Goal: Task Accomplishment & Management: Manage account settings

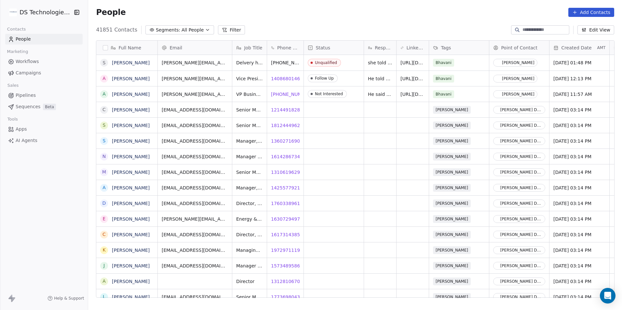
scroll to position [268, 529]
click at [226, 28] on button "Filter" at bounding box center [231, 29] width 27 height 9
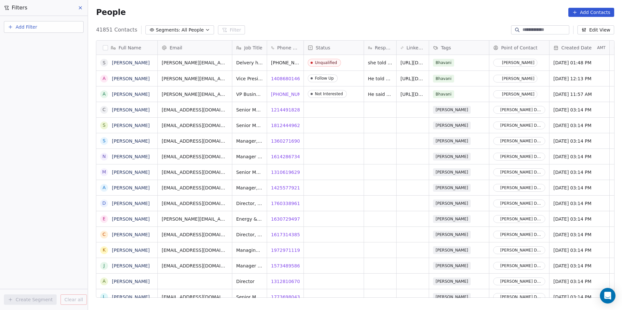
click at [48, 29] on button "Add Filter" at bounding box center [44, 27] width 80 height 12
click at [40, 43] on span "Contact properties" at bounding box center [32, 42] width 42 height 7
type input "****"
click at [44, 63] on div "Tags" at bounding box center [44, 65] width 66 height 7
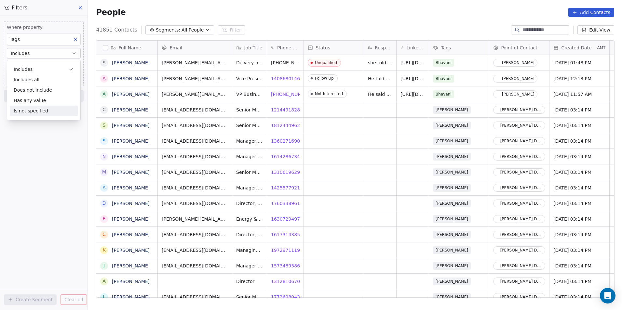
click at [37, 168] on div "Where property Tags Includes Select Tags Add filter to this group Add another f…" at bounding box center [44, 163] width 88 height 295
click at [27, 69] on body "DS Technologies Inc Contacts People Marketing Workflows Campaigns Sales Pipelin…" at bounding box center [311, 155] width 622 height 310
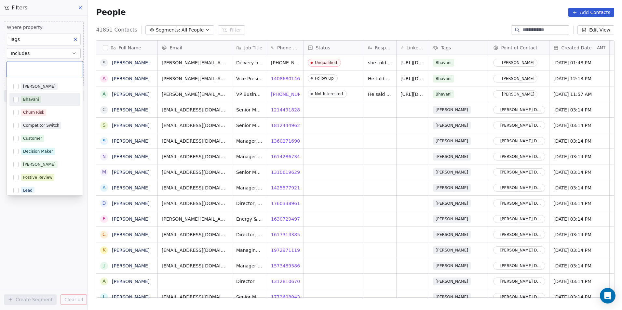
click at [28, 101] on div "Bhavani" at bounding box center [31, 100] width 16 height 6
click at [22, 231] on html "DS Technologies Inc Contacts People Marketing Workflows Campaigns Sales Pipelin…" at bounding box center [311, 155] width 622 height 310
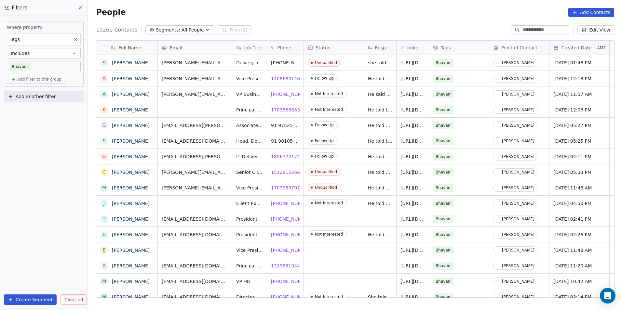
click at [53, 102] on button "Add another filter" at bounding box center [44, 97] width 80 height 12
click at [53, 102] on html "DS Technologies Inc Contacts People Marketing Workflows Campaigns Sales Pipelin…" at bounding box center [311, 155] width 622 height 310
click at [53, 102] on button "Add another filter" at bounding box center [44, 97] width 80 height 12
click at [55, 110] on div "Contact properties" at bounding box center [44, 112] width 66 height 7
click at [54, 107] on input "text" at bounding box center [48, 111] width 64 height 9
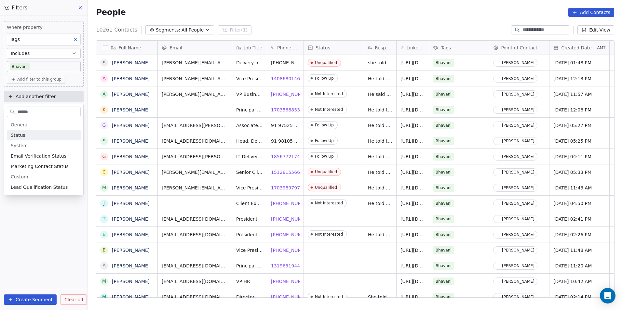
type input "******"
click at [35, 133] on div "Status" at bounding box center [44, 135] width 66 height 7
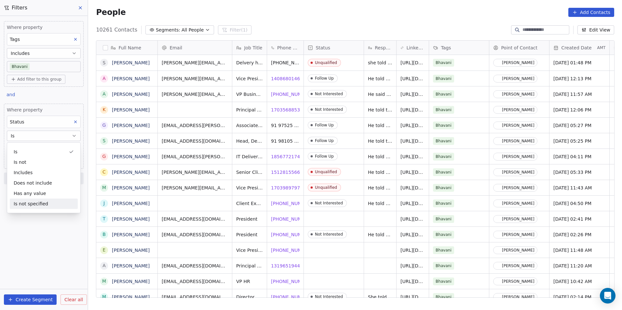
click at [25, 231] on div "Where property Tags Includes Bhavani Add filter to this group and Where propert…" at bounding box center [44, 163] width 88 height 295
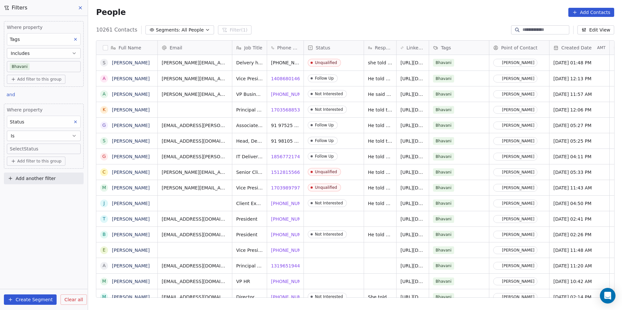
click at [43, 147] on body "DS Technologies Inc Contacts People Marketing Workflows Campaigns Sales Pipelin…" at bounding box center [311, 155] width 622 height 310
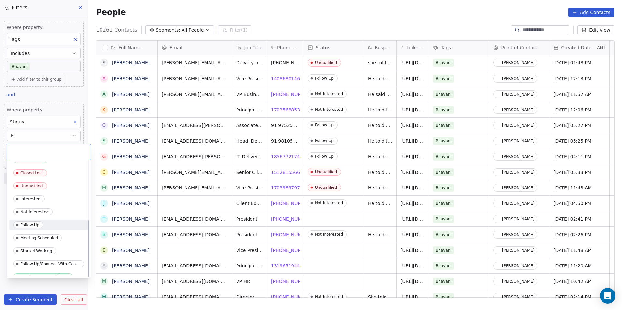
scroll to position [119, 0]
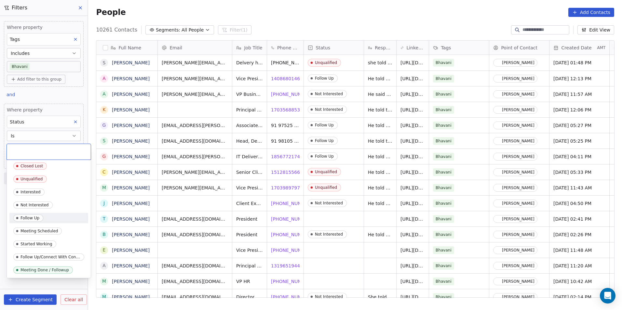
click at [16, 220] on icon "Suggestions" at bounding box center [17, 218] width 5 height 5
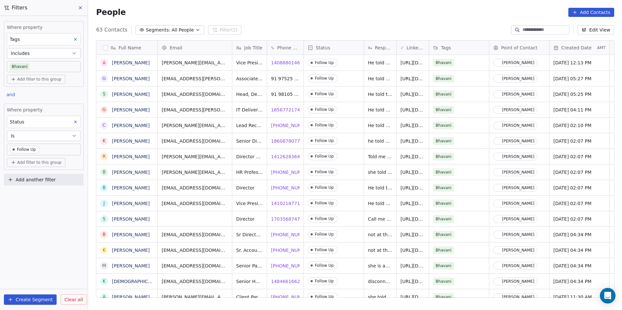
scroll to position [268, 529]
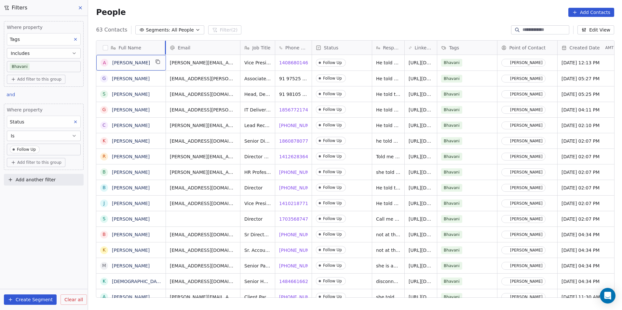
click at [165, 48] on div at bounding box center [166, 48] width 2 height 14
click at [159, 68] on div "A [PERSON_NAME]" at bounding box center [131, 63] width 70 height 16
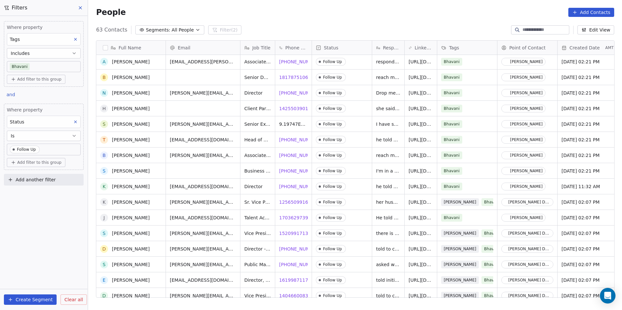
scroll to position [0, 0]
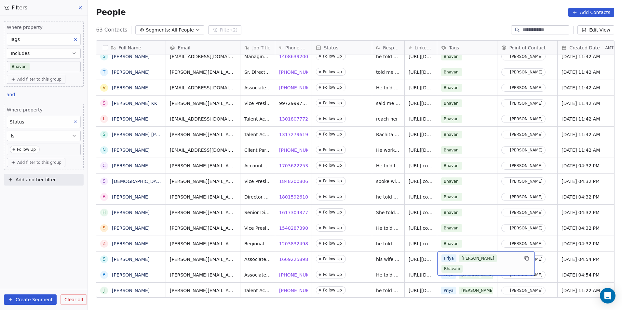
click at [456, 260] on div "[PERSON_NAME]" at bounding box center [480, 264] width 77 height 18
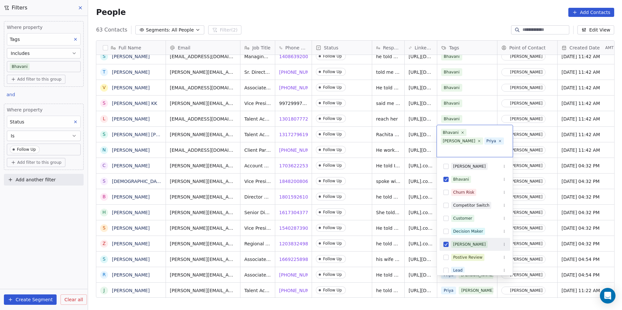
click at [446, 242] on button "Suggestions" at bounding box center [446, 244] width 5 height 5
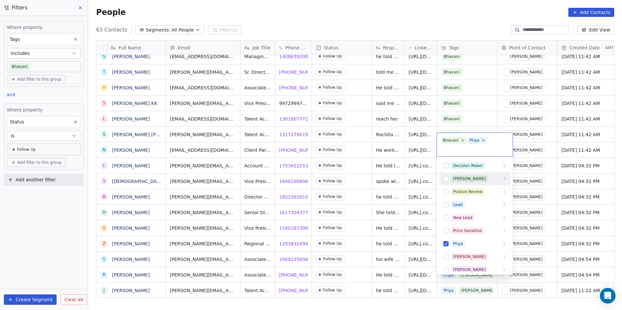
click at [481, 140] on icon at bounding box center [483, 140] width 4 height 4
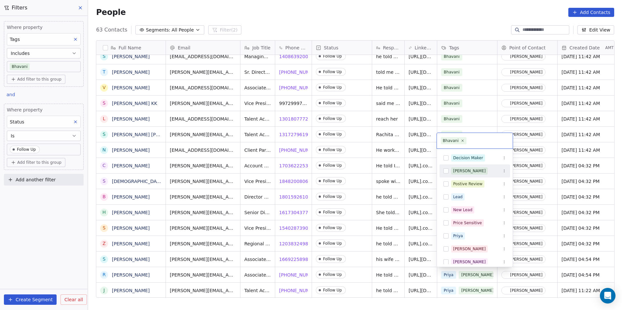
click at [481, 111] on html "DS Technologies Inc Contacts People Marketing Workflows Campaigns Sales Pipelin…" at bounding box center [311, 155] width 622 height 310
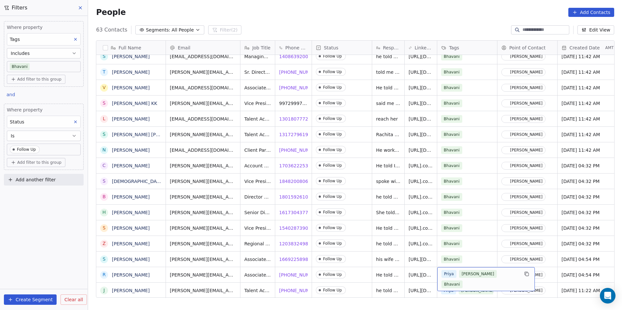
click at [453, 276] on div "[PERSON_NAME]" at bounding box center [486, 280] width 98 height 24
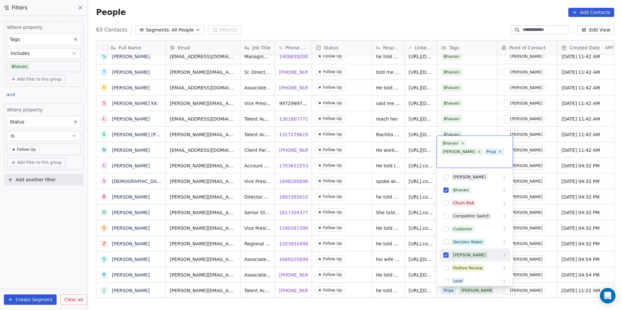
click at [446, 253] on button "Suggestions" at bounding box center [446, 255] width 5 height 5
click at [482, 153] on icon at bounding box center [483, 151] width 4 height 4
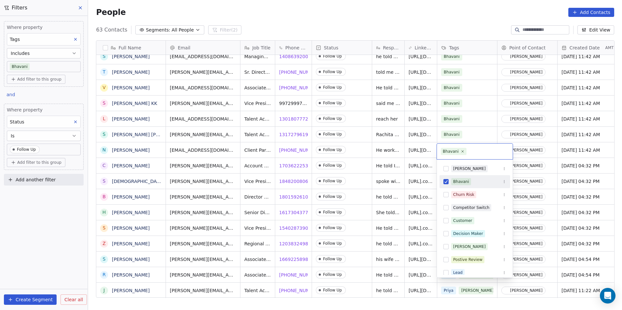
click at [479, 122] on html "DS Technologies Inc Contacts People Marketing Workflows Campaigns Sales Pipelin…" at bounding box center [311, 155] width 622 height 310
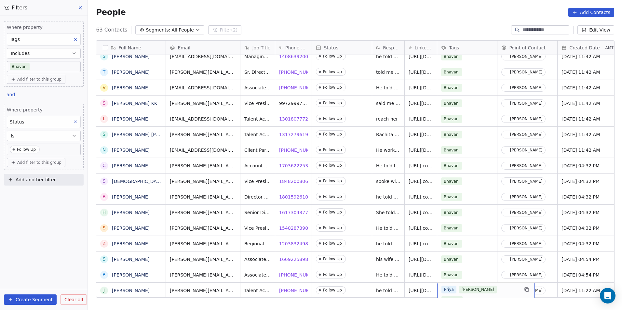
click at [459, 286] on span "[PERSON_NAME]" at bounding box center [478, 290] width 38 height 8
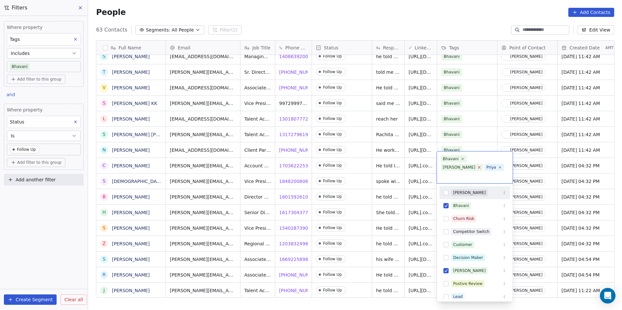
click at [481, 165] on icon at bounding box center [479, 167] width 4 height 4
click at [481, 167] on icon at bounding box center [483, 167] width 4 height 4
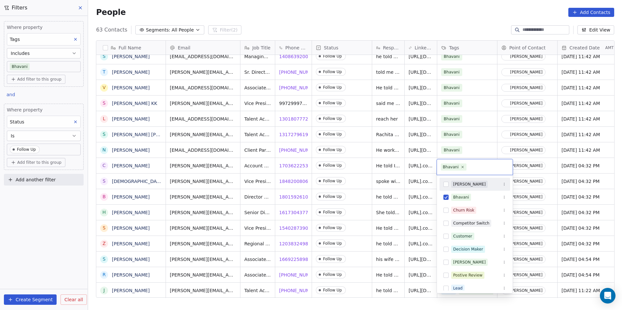
click at [483, 129] on html "DS Technologies Inc Contacts People Marketing Workflows Campaigns Sales Pipelin…" at bounding box center [311, 155] width 622 height 310
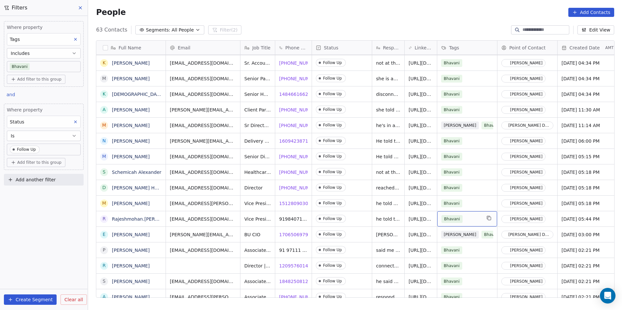
click at [470, 215] on div "Bhavani" at bounding box center [462, 219] width 40 height 8
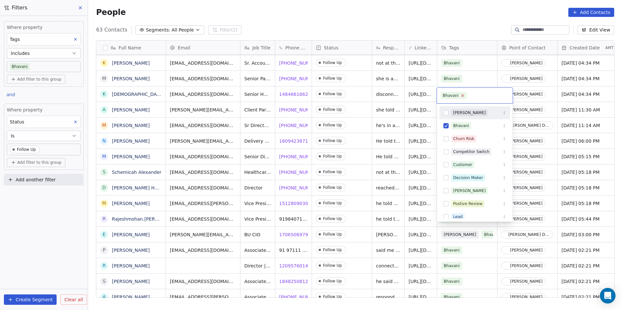
click at [460, 97] on icon at bounding box center [462, 95] width 4 height 4
click at [472, 69] on html "DS Technologies Inc Contacts People Marketing Workflows Campaigns Sales Pipelin…" at bounding box center [311, 155] width 622 height 310
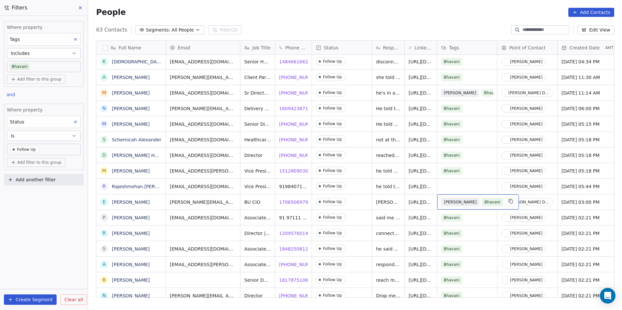
click at [488, 203] on div "[PERSON_NAME]" at bounding box center [478, 202] width 82 height 15
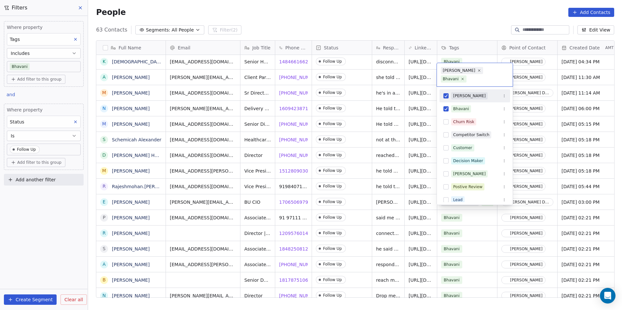
click at [465, 77] on icon at bounding box center [463, 79] width 4 height 4
click at [489, 50] on html "DS Technologies Inc Contacts People Marketing Workflows Campaigns Sales Pipelin…" at bounding box center [311, 155] width 622 height 310
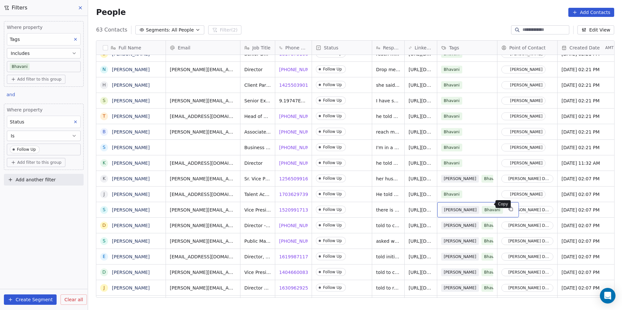
click at [507, 206] on button "grid" at bounding box center [511, 209] width 8 height 8
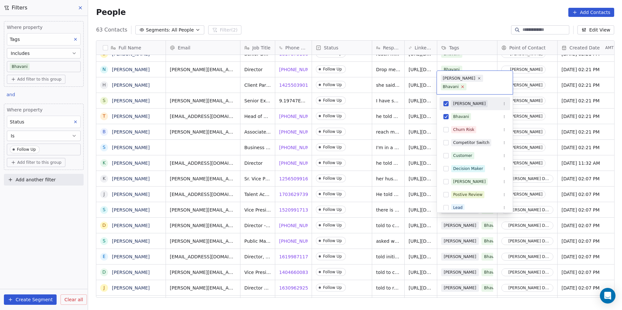
click at [465, 85] on icon at bounding box center [462, 87] width 4 height 4
click at [481, 64] on html "DS Technologies Inc Contacts People Marketing Workflows Campaigns Sales Pipelin…" at bounding box center [311, 155] width 622 height 310
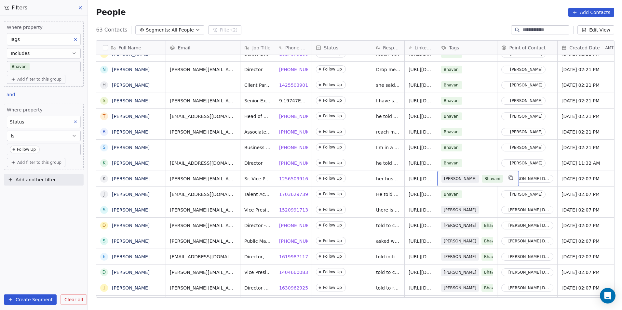
click at [485, 175] on div "[PERSON_NAME]" at bounding box center [478, 178] width 82 height 15
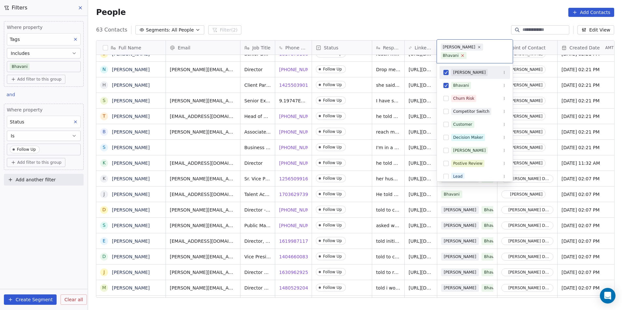
click at [465, 53] on icon at bounding box center [462, 55] width 4 height 4
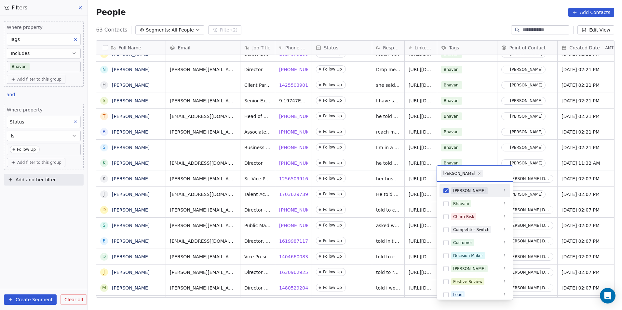
click at [480, 131] on html "DS Technologies Inc Contacts People Marketing Workflows Campaigns Sales Pipelin…" at bounding box center [311, 155] width 622 height 310
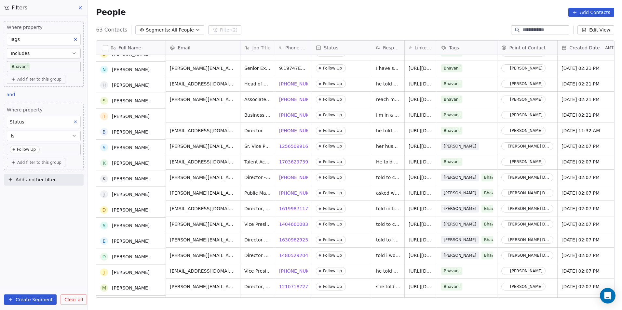
scroll to position [448, 0]
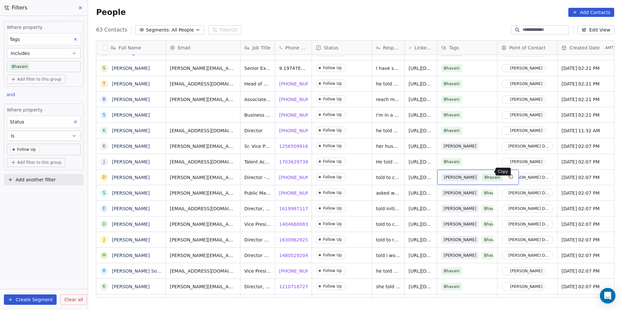
click at [509, 175] on icon "grid" at bounding box center [510, 176] width 3 height 3
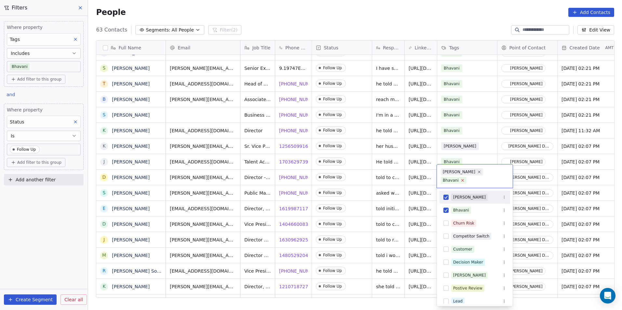
click at [464, 180] on icon at bounding box center [462, 181] width 2 height 2
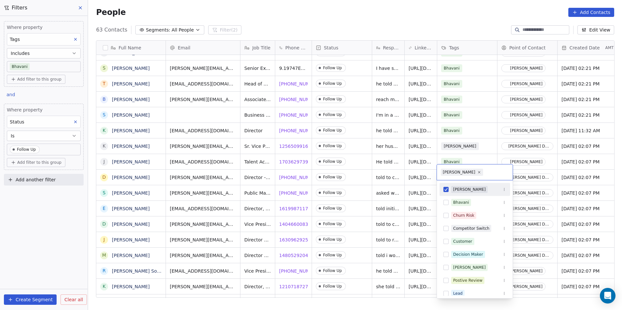
click at [484, 129] on html "DS Technologies Inc Contacts People Marketing Workflows Campaigns Sales Pipelin…" at bounding box center [311, 155] width 622 height 310
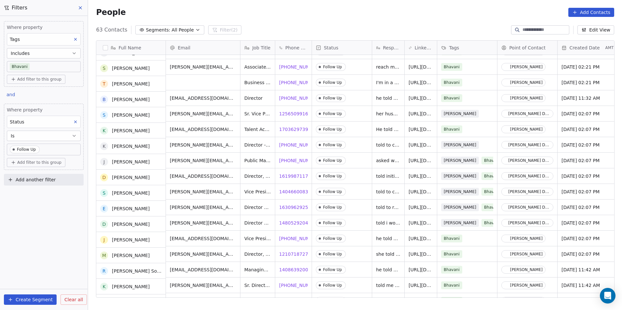
scroll to position [480, 0]
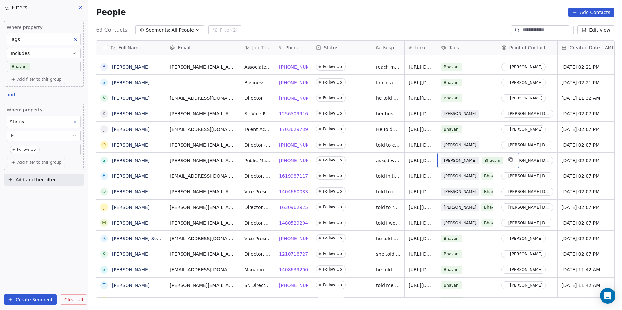
click at [484, 157] on div "[PERSON_NAME]" at bounding box center [478, 160] width 82 height 15
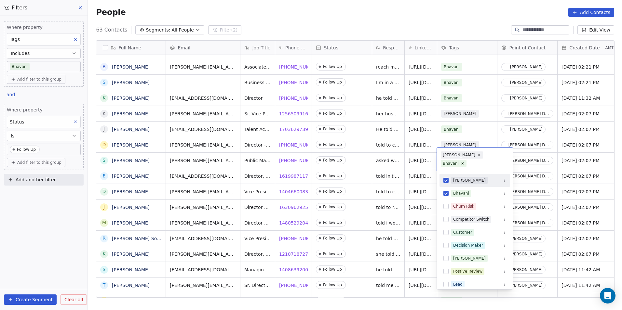
click at [465, 162] on icon at bounding box center [463, 164] width 4 height 4
click at [484, 160] on input "text" at bounding box center [488, 163] width 41 height 7
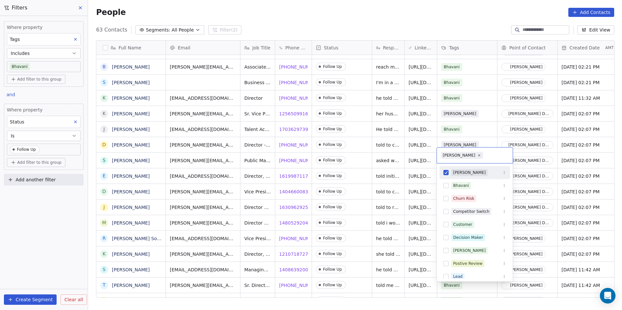
click at [480, 122] on html "DS Technologies Inc Contacts People Marketing Workflows Campaigns Sales Pipelin…" at bounding box center [311, 155] width 622 height 310
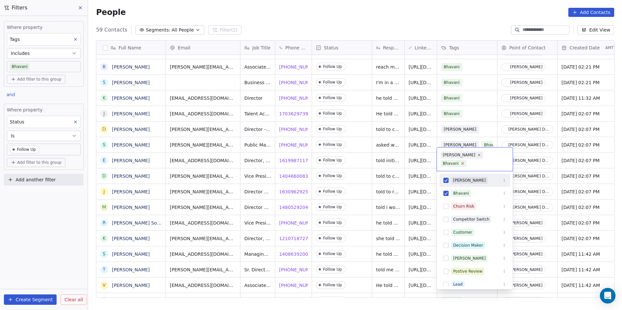
click at [465, 161] on icon at bounding box center [462, 163] width 4 height 4
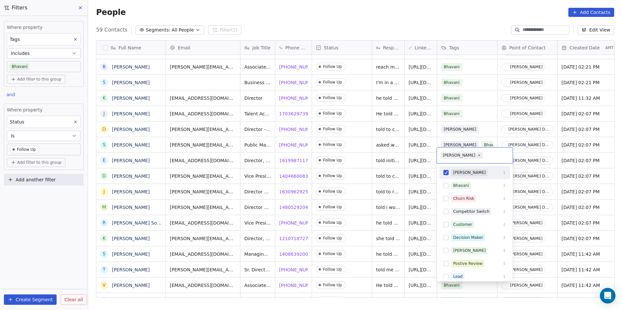
click at [478, 112] on html "DS Technologies Inc Contacts People Marketing Workflows Campaigns Sales Pipelin…" at bounding box center [311, 155] width 622 height 310
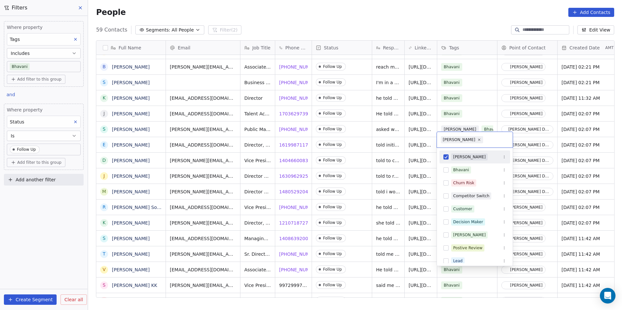
click at [479, 118] on html "DS Technologies Inc Contacts People Marketing Workflows Campaigns Sales Pipelin…" at bounding box center [311, 155] width 622 height 310
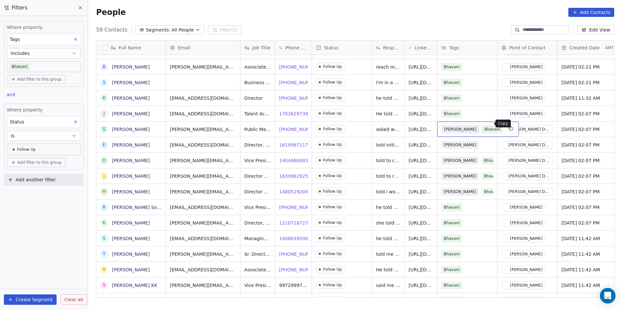
click at [507, 125] on button "grid" at bounding box center [511, 129] width 8 height 8
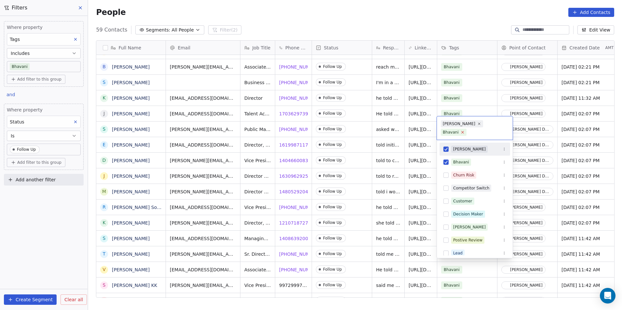
click at [465, 130] on icon at bounding box center [462, 132] width 4 height 4
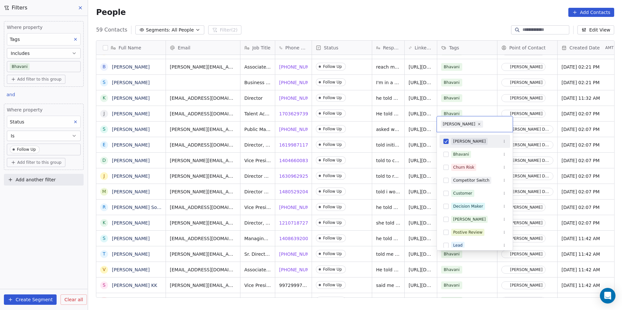
click at [477, 101] on html "DS Technologies Inc Contacts People Marketing Workflows Campaigns Sales Pipelin…" at bounding box center [311, 155] width 622 height 310
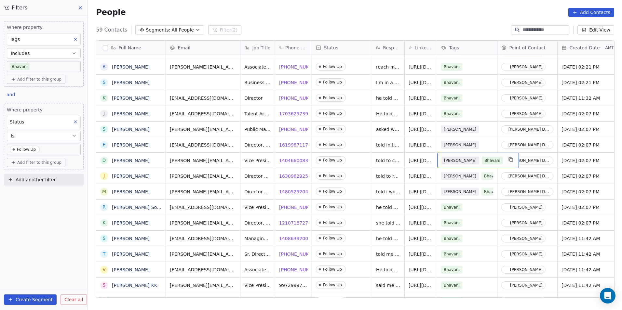
click at [482, 156] on div "[PERSON_NAME]" at bounding box center [478, 160] width 82 height 15
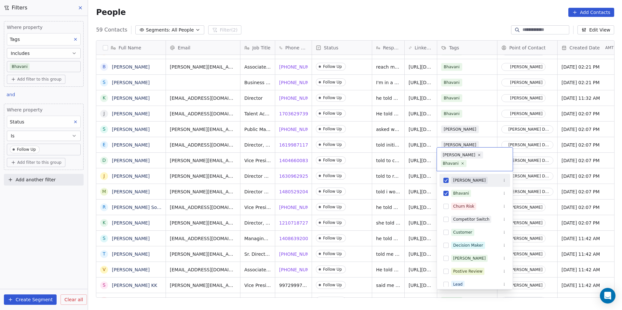
click at [465, 162] on icon at bounding box center [463, 164] width 4 height 4
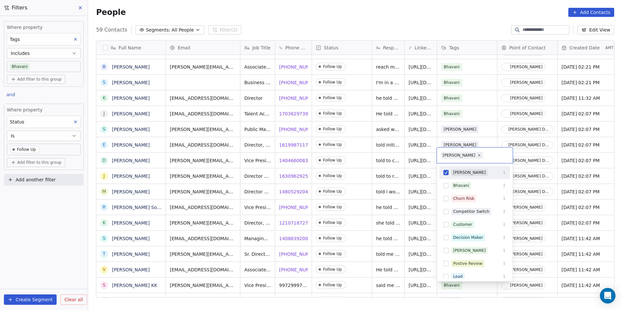
click at [485, 127] on html "DS Technologies Inc Contacts People Marketing Workflows Campaigns Sales Pipelin…" at bounding box center [311, 155] width 622 height 310
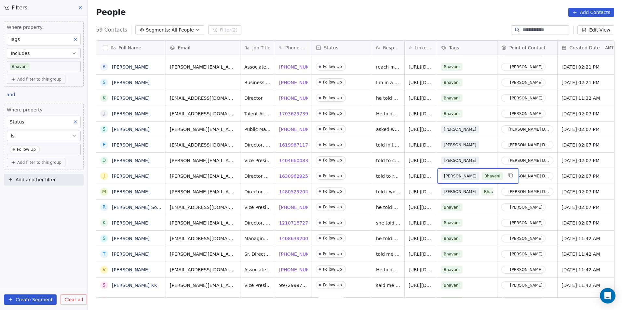
click at [483, 175] on div "[PERSON_NAME]" at bounding box center [478, 176] width 82 height 15
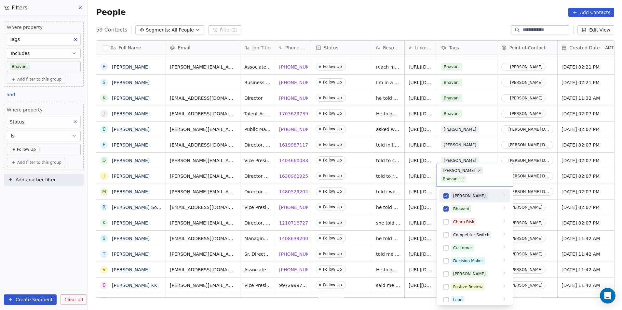
click at [482, 154] on html "DS Technologies Inc Contacts People Marketing Workflows Campaigns Sales Pipelin…" at bounding box center [311, 155] width 622 height 310
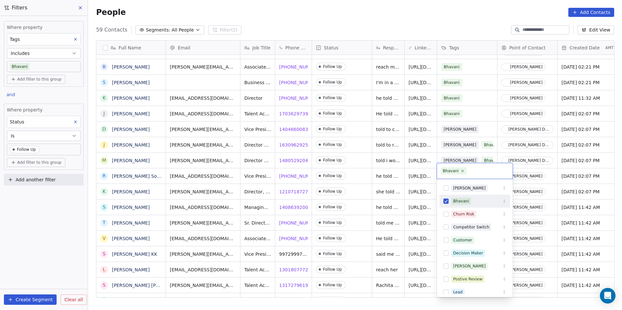
click at [484, 159] on html "DS Technologies Inc Contacts People Marketing Workflows Campaigns Sales Pipelin…" at bounding box center [311, 155] width 622 height 310
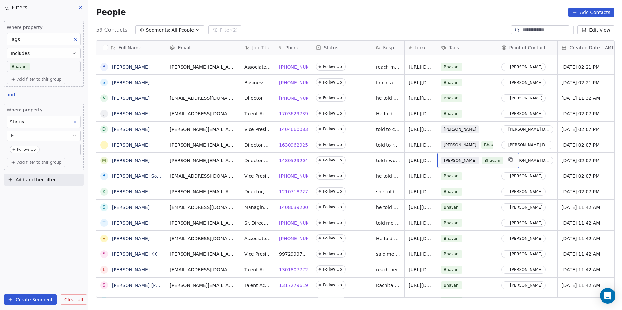
click at [484, 159] on div "[PERSON_NAME]" at bounding box center [478, 160] width 82 height 15
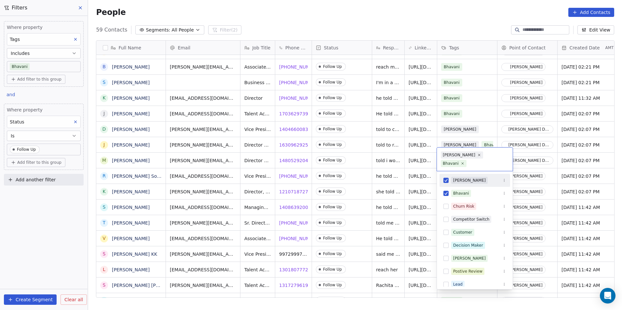
click at [465, 162] on icon at bounding box center [463, 164] width 4 height 4
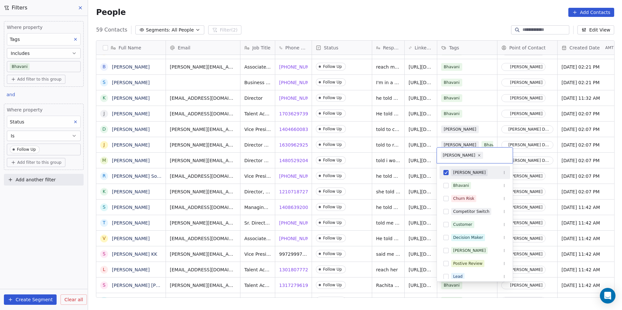
click at [484, 123] on html "DS Technologies Inc Contacts People Marketing Workflows Campaigns Sales Pipelin…" at bounding box center [311, 155] width 622 height 310
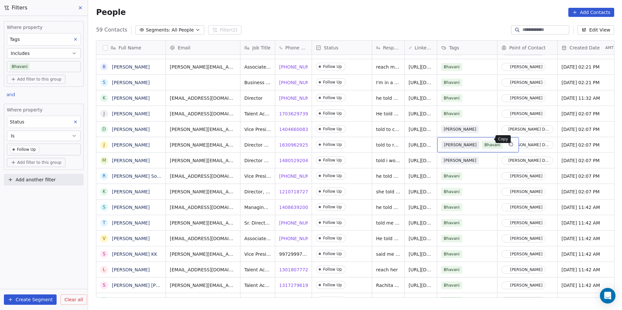
click at [507, 140] on button "grid" at bounding box center [511, 144] width 8 height 8
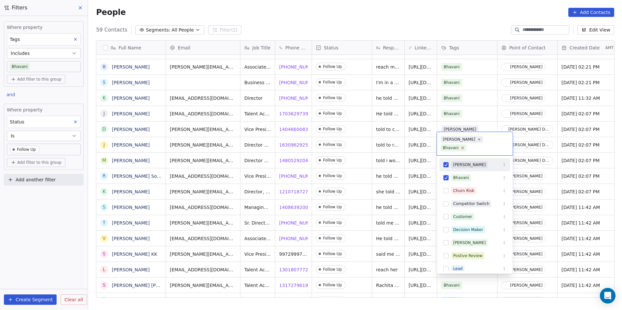
click at [465, 146] on icon at bounding box center [462, 148] width 4 height 4
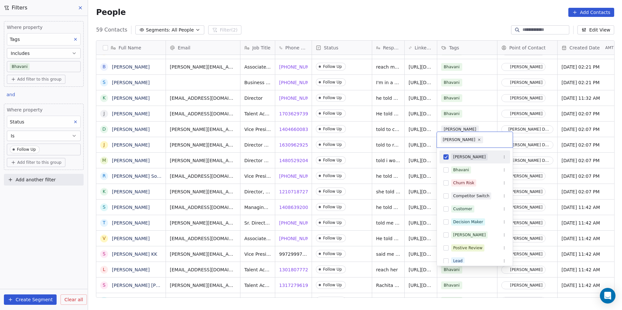
click at [480, 101] on html "DS Technologies Inc Contacts People Marketing Workflows Campaigns Sales Pipelin…" at bounding box center [311, 155] width 622 height 310
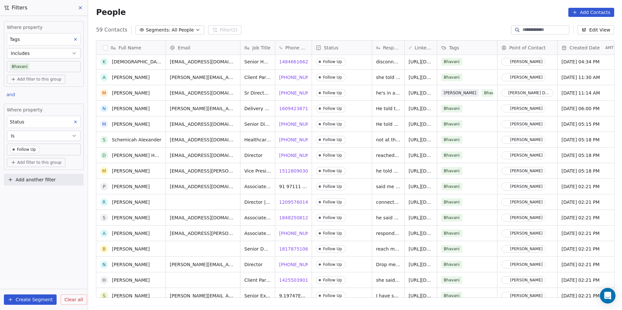
scroll to position [122, 0]
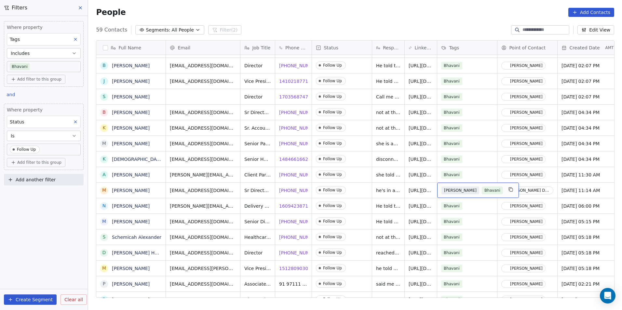
click at [488, 189] on div "[PERSON_NAME]" at bounding box center [478, 190] width 82 height 15
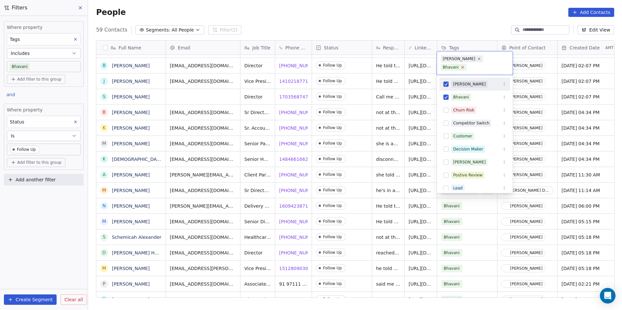
click at [465, 65] on icon at bounding box center [462, 67] width 4 height 4
click at [474, 58] on html "DS Technologies Inc Contacts People Marketing Workflows Campaigns Sales Pipelin…" at bounding box center [311, 155] width 622 height 310
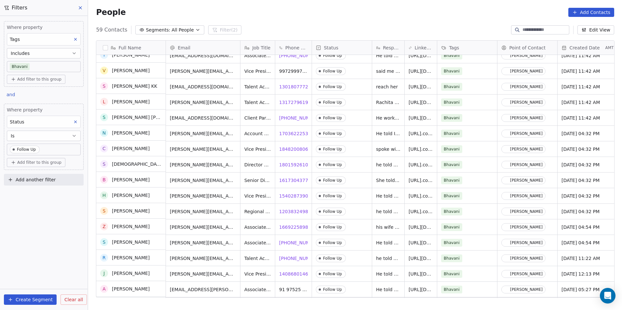
scroll to position [676, 0]
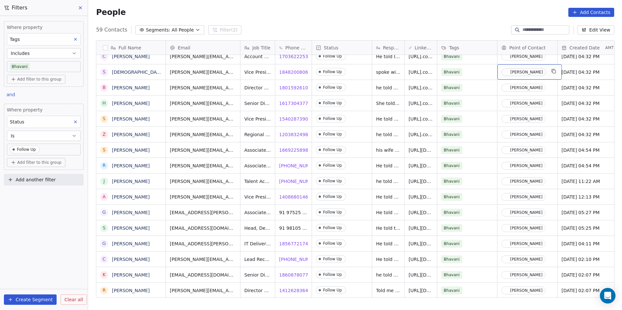
click at [546, 70] on div "[PERSON_NAME]" at bounding box center [524, 72] width 44 height 8
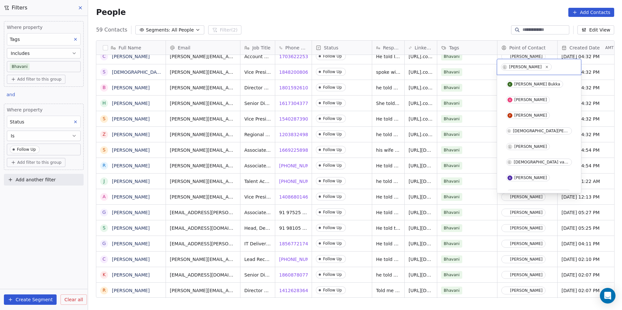
scroll to position [25, 0]
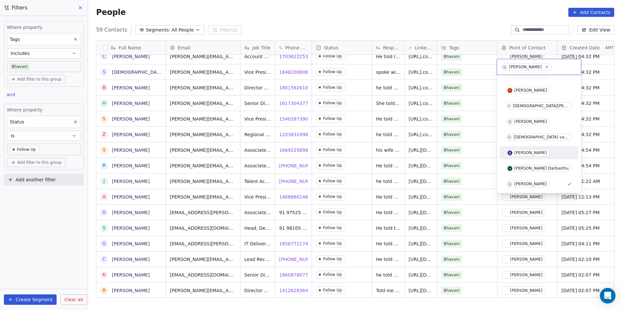
click at [531, 158] on div "[PERSON_NAME]" at bounding box center [539, 152] width 79 height 13
